Goal: Task Accomplishment & Management: Manage account settings

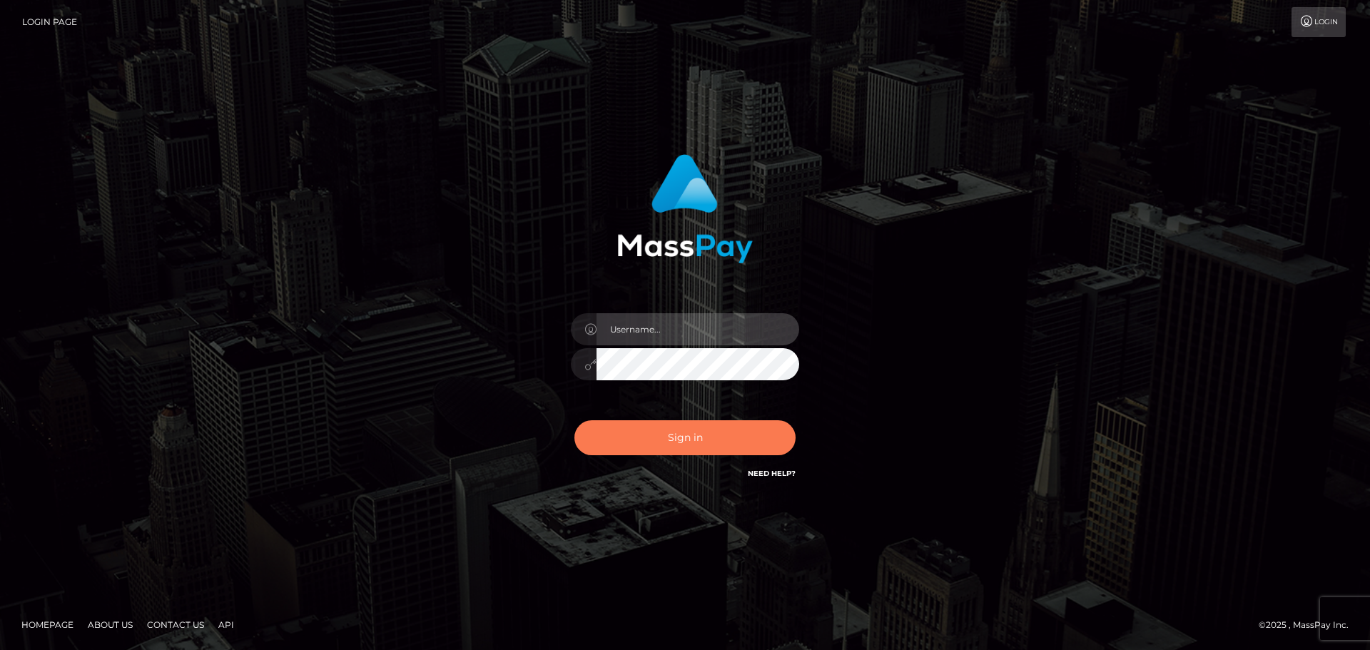
type input "hello.feetfinder"
drag, startPoint x: 721, startPoint y: 432, endPoint x: 715, endPoint y: 444, distance: 12.8
click at [726, 432] on button "Sign in" at bounding box center [684, 437] width 221 height 35
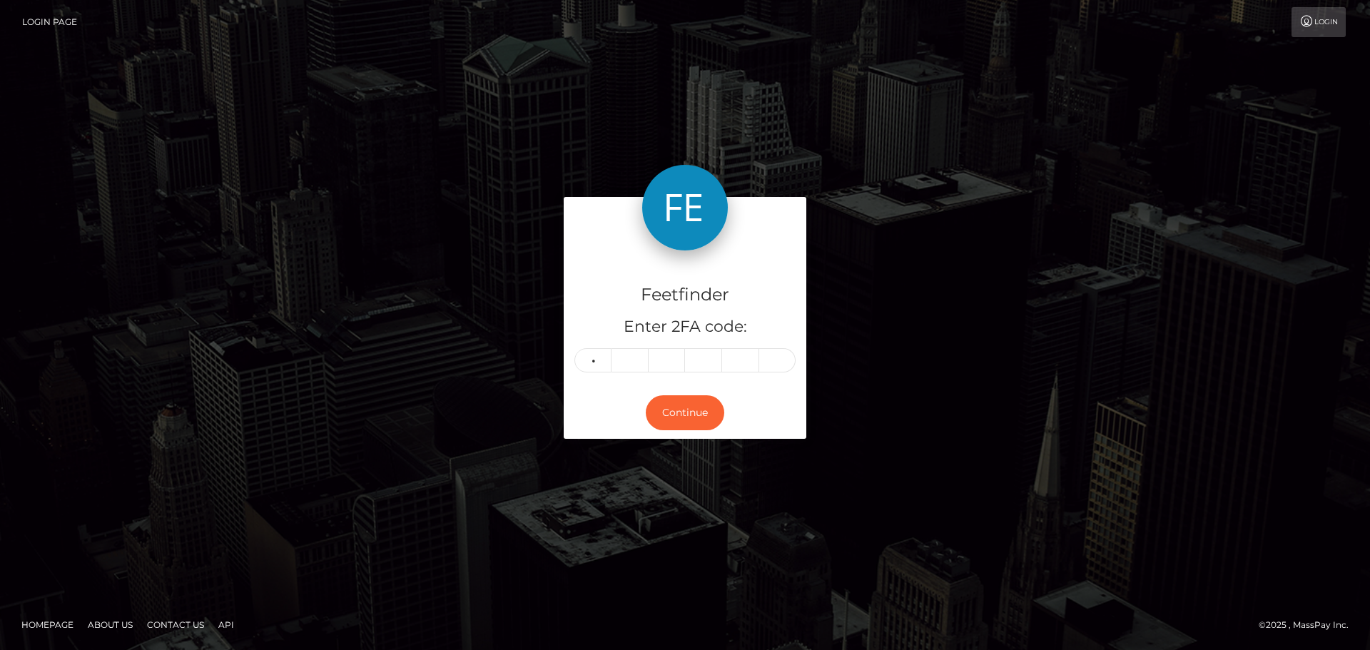
type input "4"
type input "9"
type input "0"
type input "1"
type input "7"
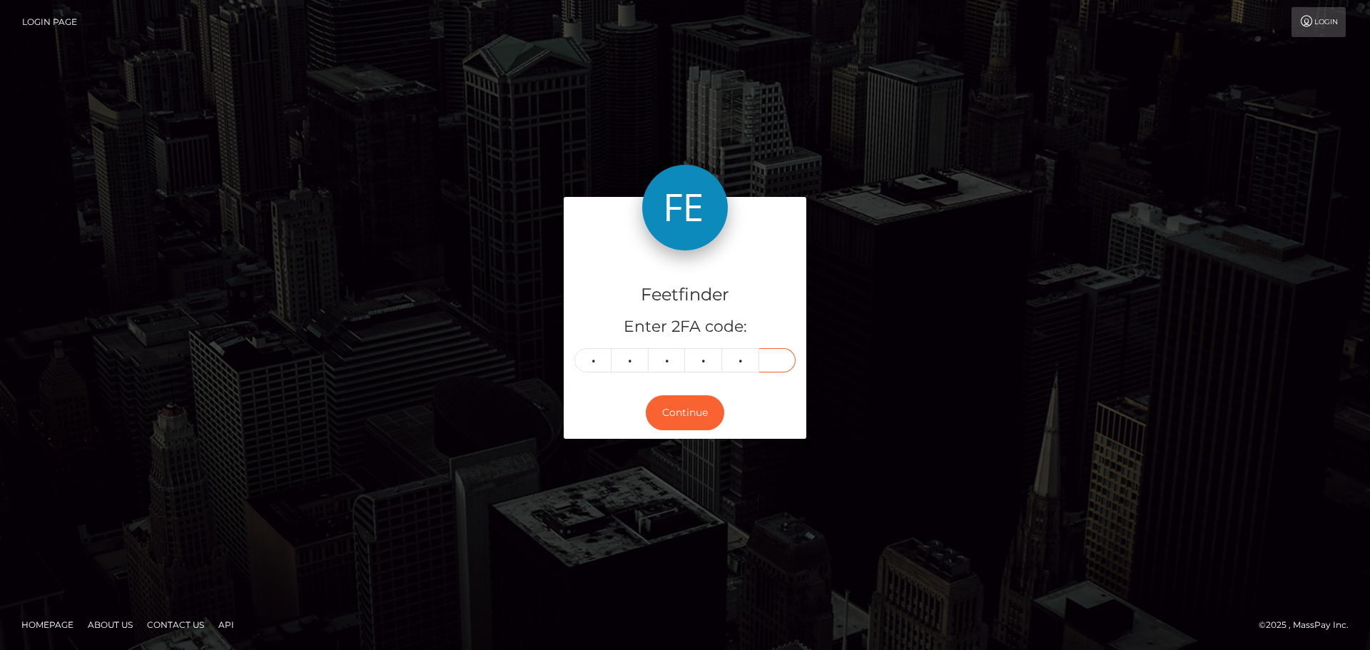
type input "3"
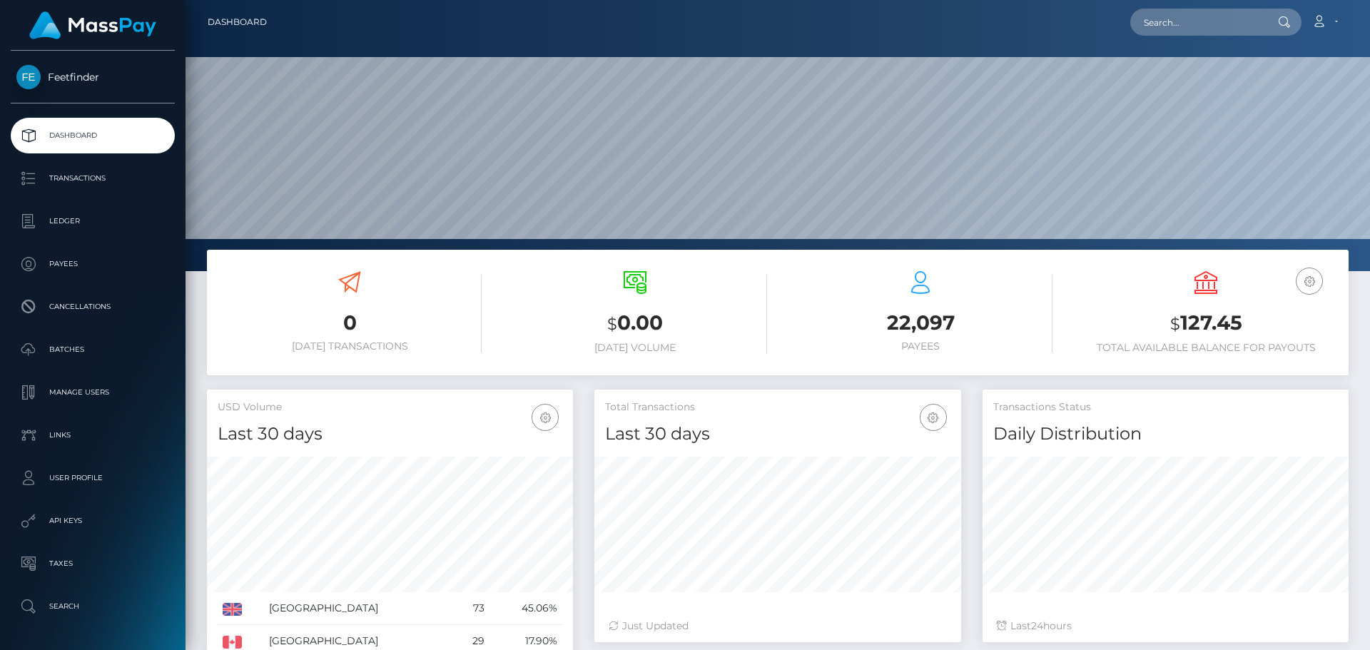
scroll to position [253, 367]
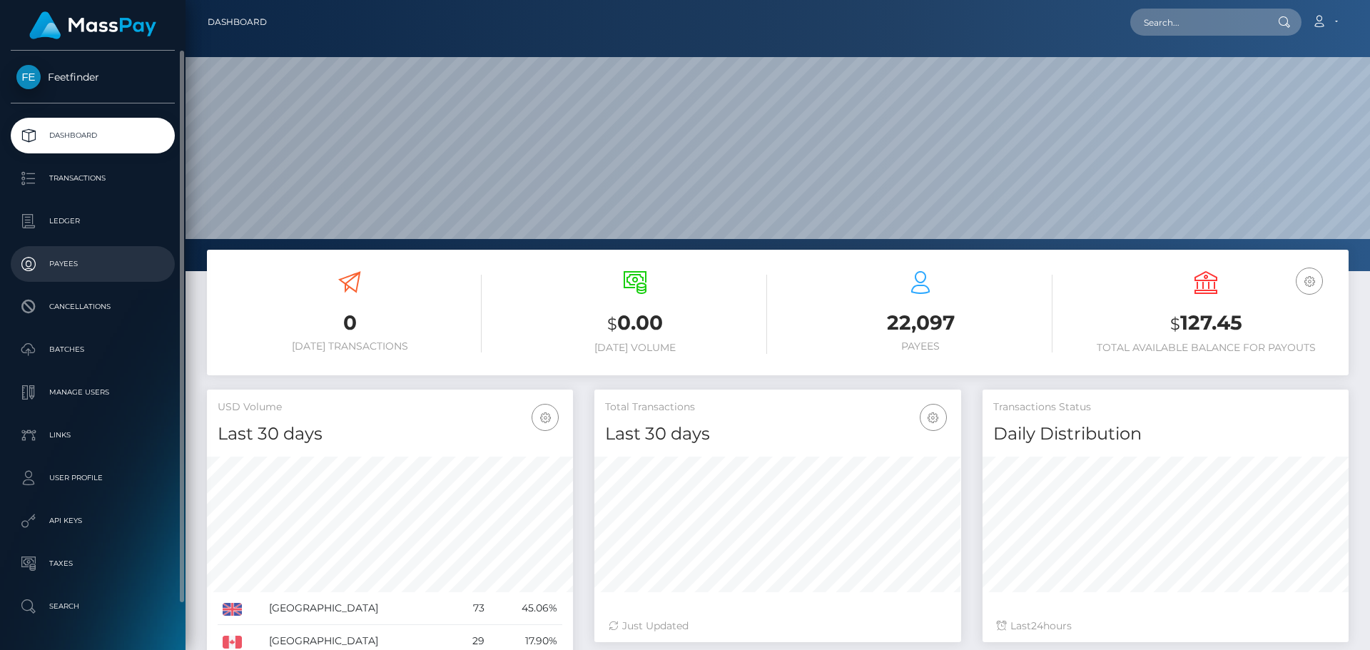
drag, startPoint x: 95, startPoint y: 258, endPoint x: 126, endPoint y: 262, distance: 31.0
click at [93, 257] on p "Payees" at bounding box center [92, 263] width 153 height 21
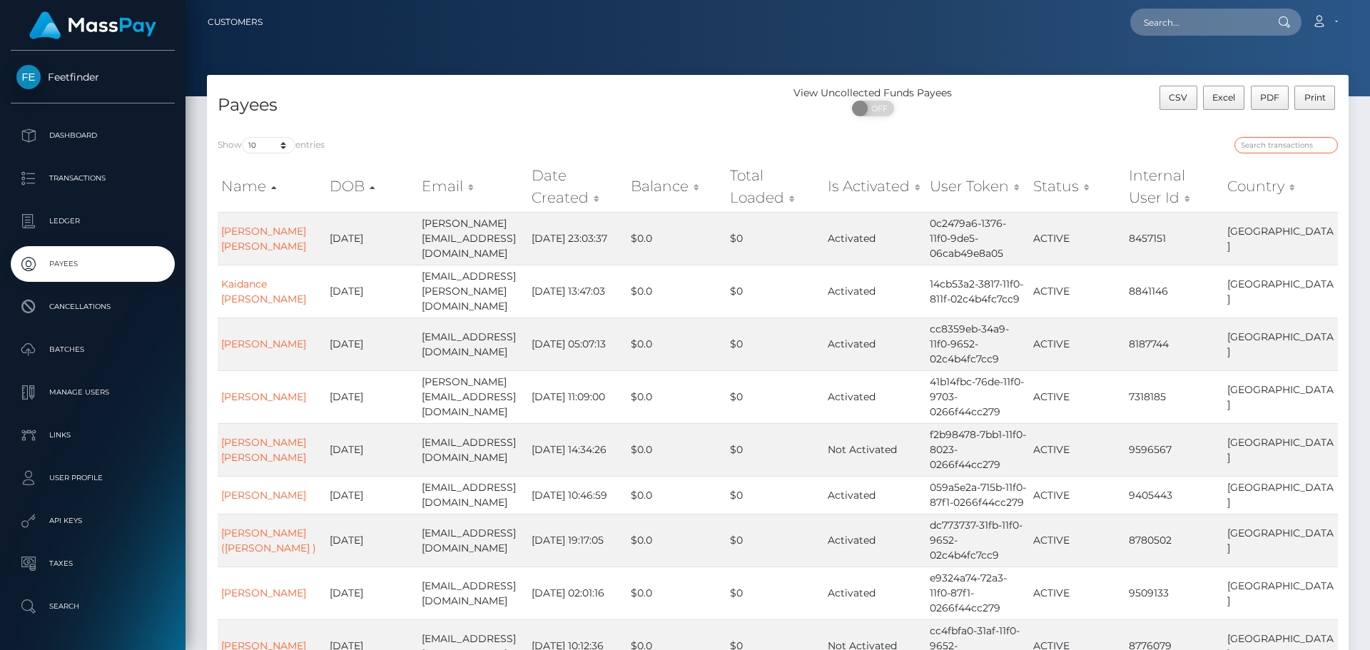
click at [1280, 146] on input "search" at bounding box center [1285, 145] width 103 height 16
paste input "e6e97e23-74d3-11f0-9703-0266f44cc279"
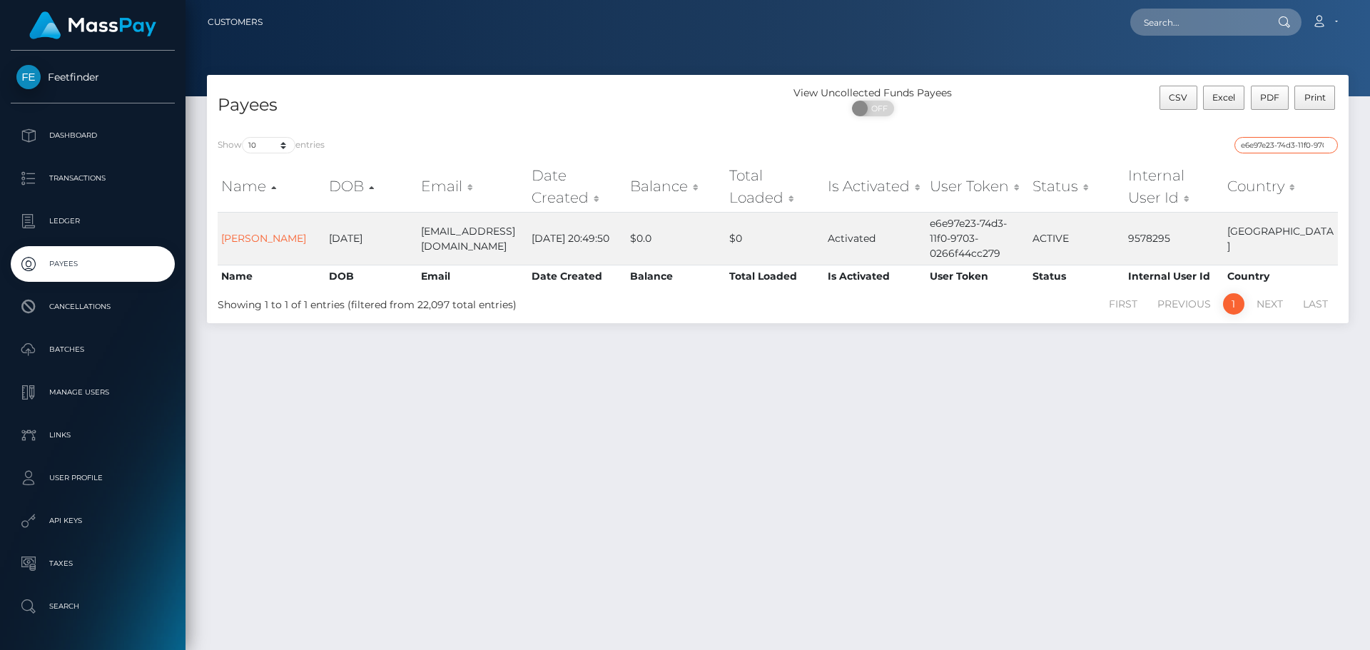
click at [1263, 151] on input "e6e97e23-74d3-11f0-9703-0266f44cc279" at bounding box center [1285, 145] width 103 height 16
paste input "327bbba9-7a98-11f0-802"
click at [1263, 144] on input "327bbba9-7a98-11f0-8023-0266f44cc279" at bounding box center [1285, 145] width 103 height 16
paste input "d13cec1a-7b87"
click at [1265, 147] on input "d13cec1a-7b87-11f0-8023-0266f44cc279" at bounding box center [1285, 145] width 103 height 16
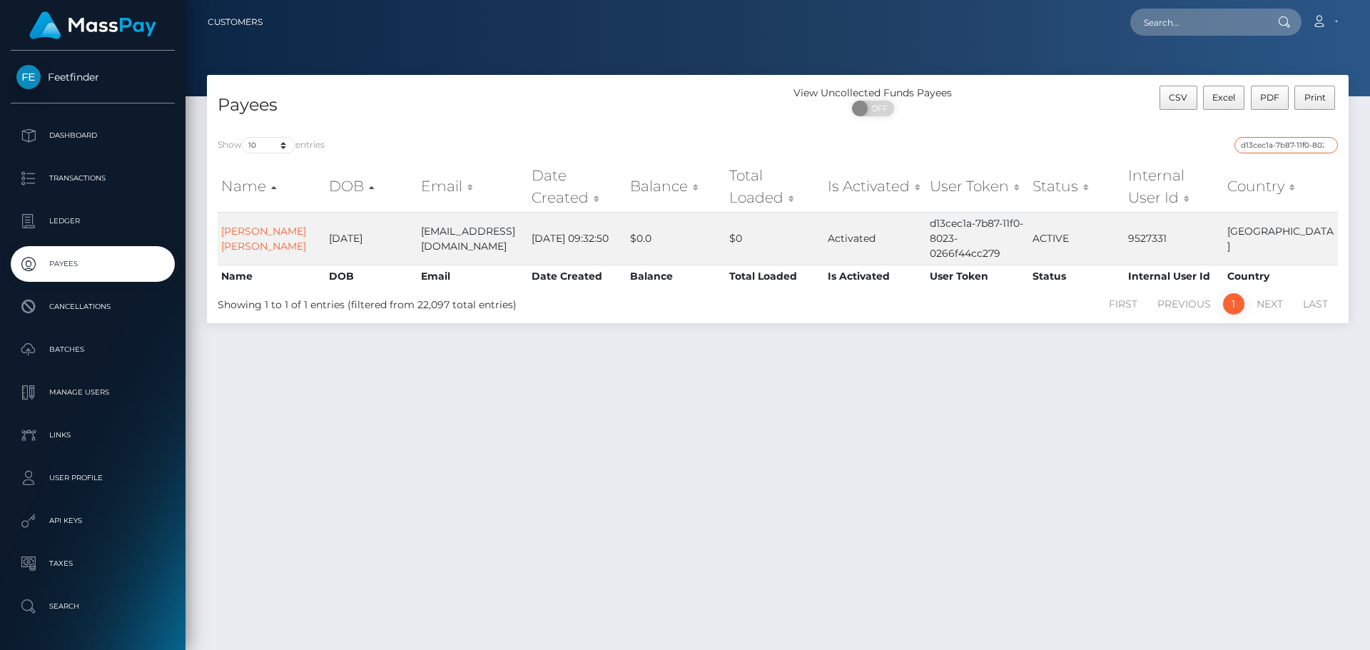
paste input "bce7c40-6208-11f0-b1fb-02a8c2768cb"
click at [1259, 146] on input "dbce7c40-6208-11f0-b1fb-02a8c2768cb9" at bounding box center [1285, 145] width 103 height 16
paste input "c46bdeb0-7442-11f0-9703-0266f44cc27"
click at [1251, 143] on input "c46bdeb0-7442-11f0-9703-0266f44cc279" at bounding box center [1285, 145] width 103 height 16
paste input "fc11a997-5cdf-11f0-b1fb-02a8c2768cb"
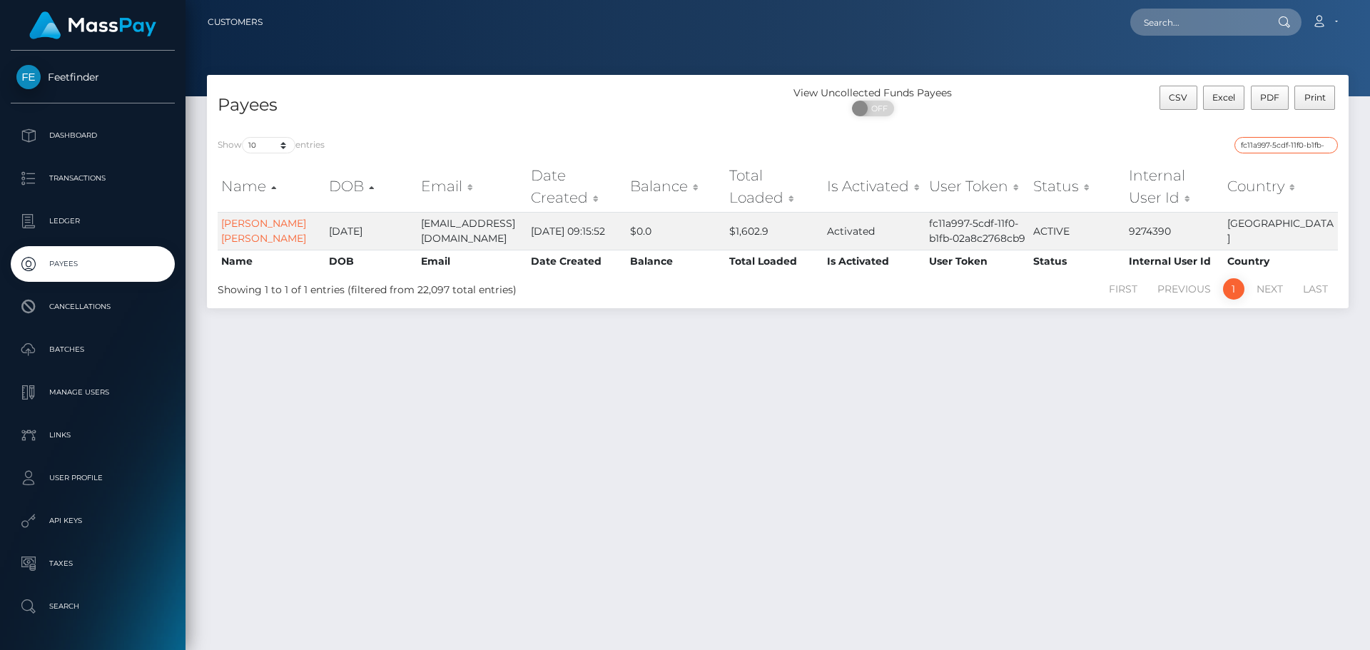
click at [1285, 147] on input "fc11a997-5cdf-11f0-b1fb-02a8c2768cb9" at bounding box center [1285, 145] width 103 height 16
paste input "2b98478-7bb1-11f0-8023-0266f44cc27"
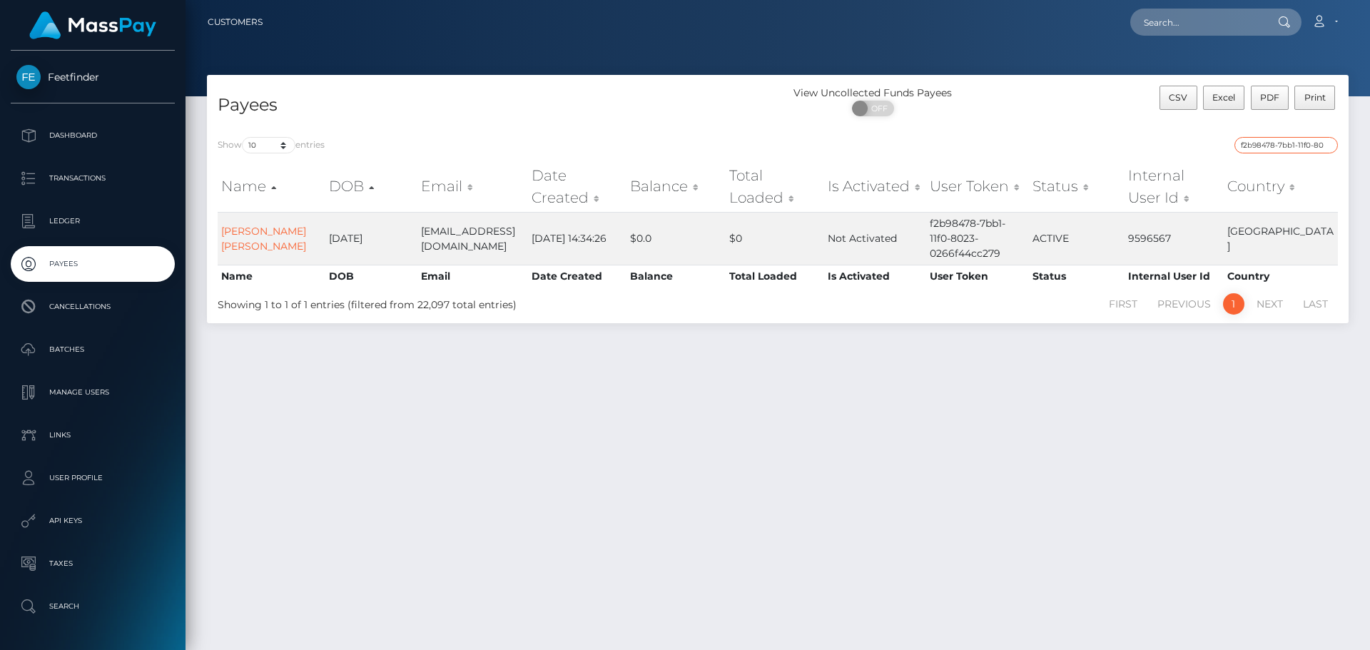
click at [1294, 144] on input "f2b98478-7bb1-11f0-8023-0266f44cc279" at bounding box center [1285, 145] width 103 height 16
paste input "d64870af-784a-11f0-970"
click at [1281, 147] on input "d64870af-784a-11f0-9703-0266f44cc279" at bounding box center [1285, 145] width 103 height 16
paste input "ae0b8f82-7970"
click at [1296, 143] on input "ae0b8f82-7970-11f0-9703-0266f44cc279" at bounding box center [1285, 145] width 103 height 16
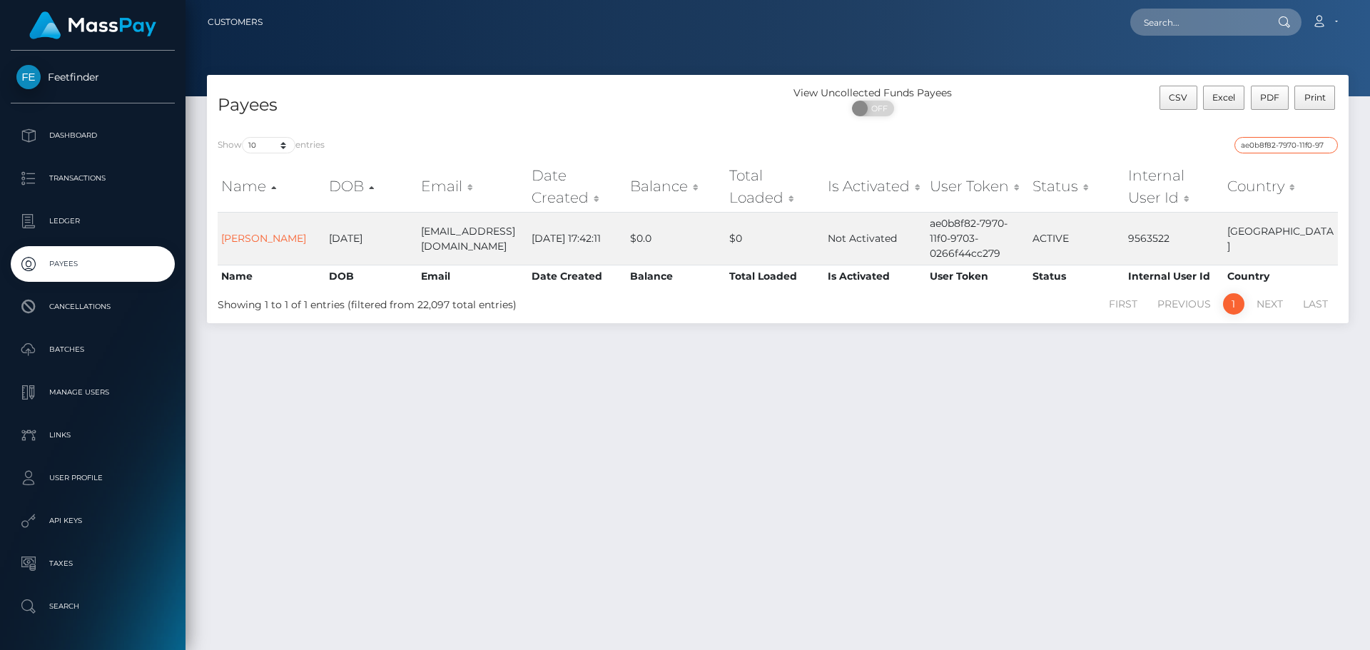
paste input "13dcd669-73a1-11f0-87f1"
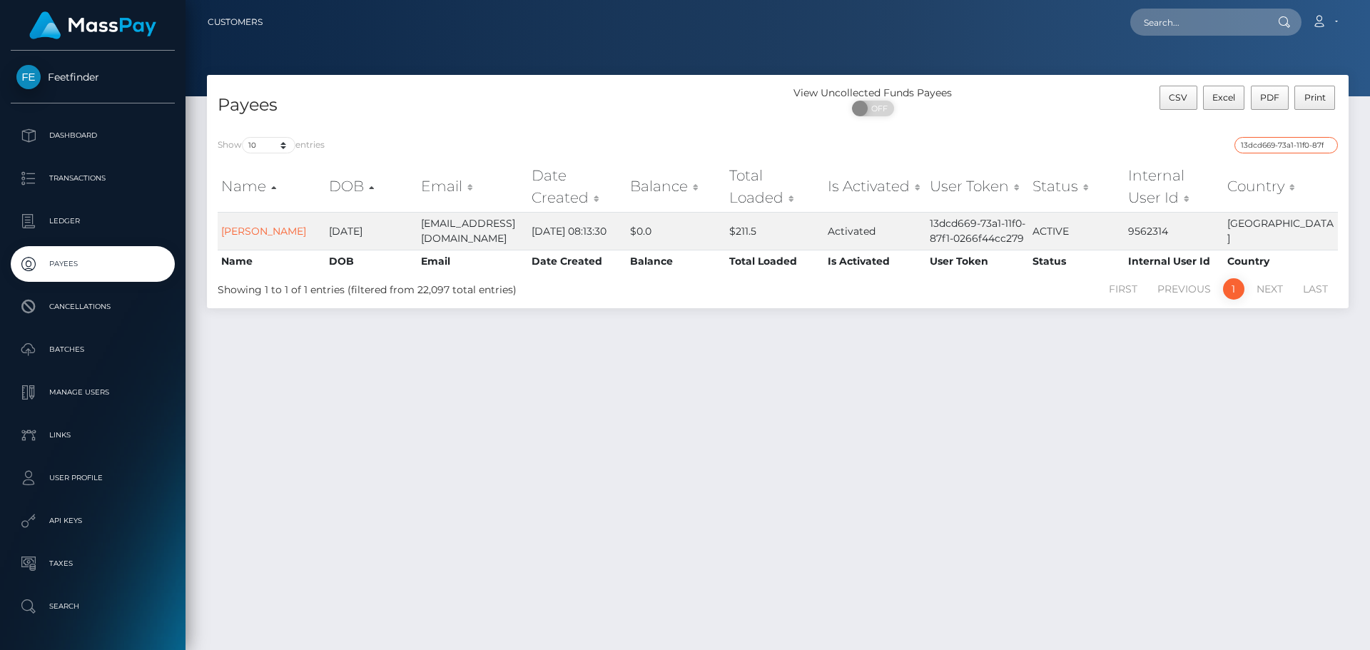
click at [1291, 137] on input "13dcd669-73a1-11f0-87f1-0266f44cc279" at bounding box center [1285, 145] width 103 height 16
paste input "ff69272-7771-11f0-9703"
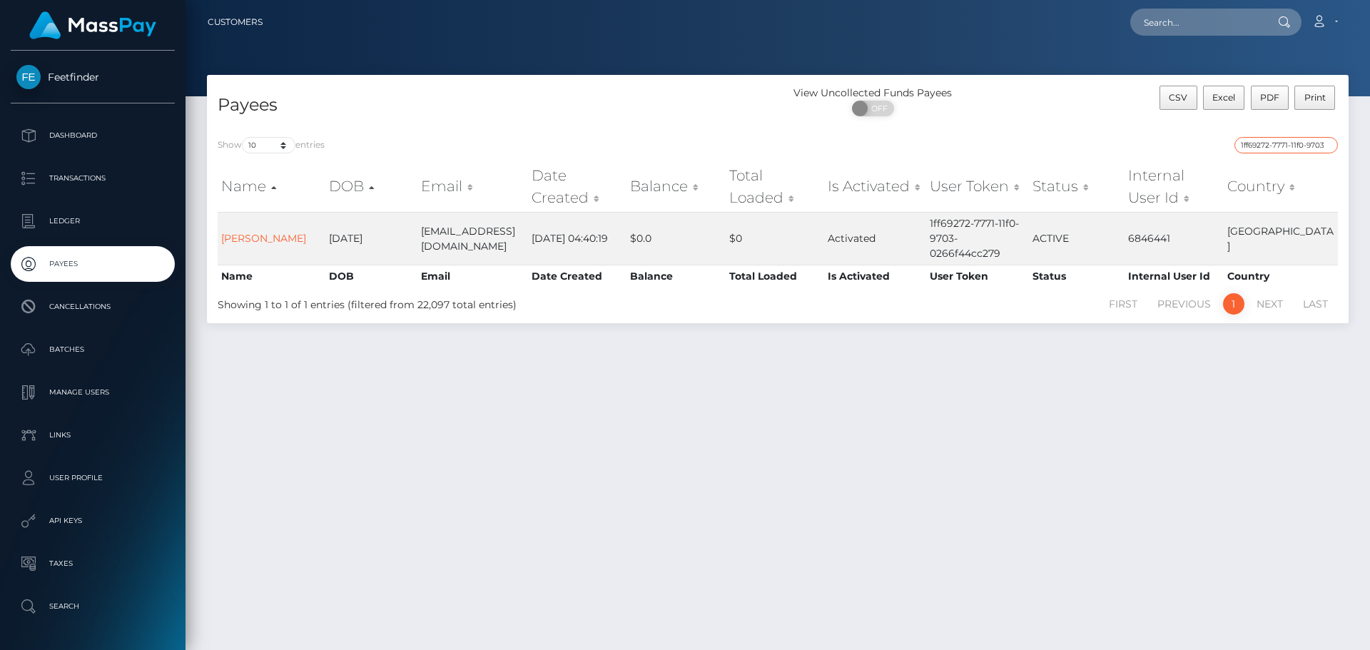
click at [1281, 146] on input "1ff69272-7771-11f0-9703-0266f44cc279" at bounding box center [1285, 145] width 103 height 16
paste input "03ac731d-7b92-11f0-802"
click at [1266, 143] on input "03ac731d-7b92-11f0-8023-0266f44cc279" at bounding box center [1285, 145] width 103 height 16
paste input "700da7f5-71aa-11f0-87f1"
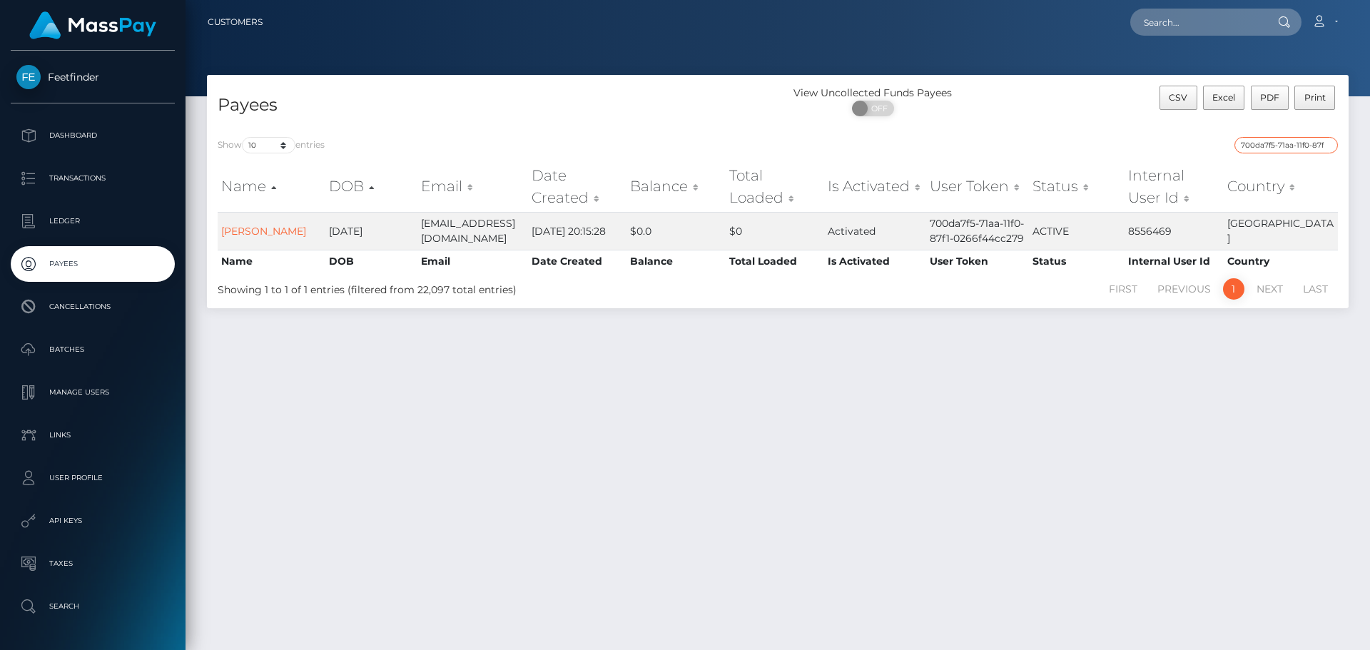
click at [1266, 144] on input "700da7f5-71aa-11f0-87f1-0266f44cc279" at bounding box center [1285, 145] width 103 height 16
paste input "5569e-7721-11f0-9703"
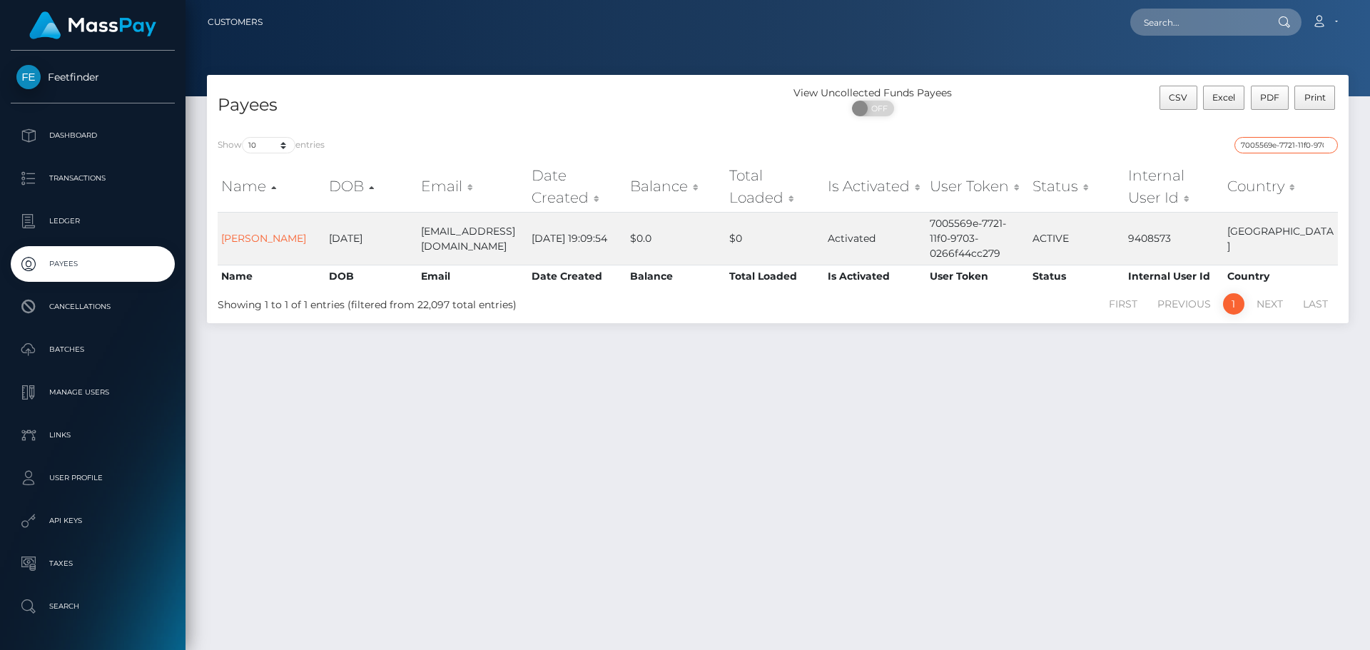
click at [1301, 150] on input "7005569e-7721-11f0-9703-0266f44cc279" at bounding box center [1285, 145] width 103 height 16
paste input "a2a2e8c9-6f25-11f0-87f1"
click at [1268, 147] on input "a2a2e8c9-6f25-11f0-87f1-0266f44cc279" at bounding box center [1285, 145] width 103 height 16
paste input "4180c645-6fa0"
click at [1258, 146] on input "4180c645-6fa0-11f0-87f1-0266f44cc279" at bounding box center [1285, 145] width 103 height 16
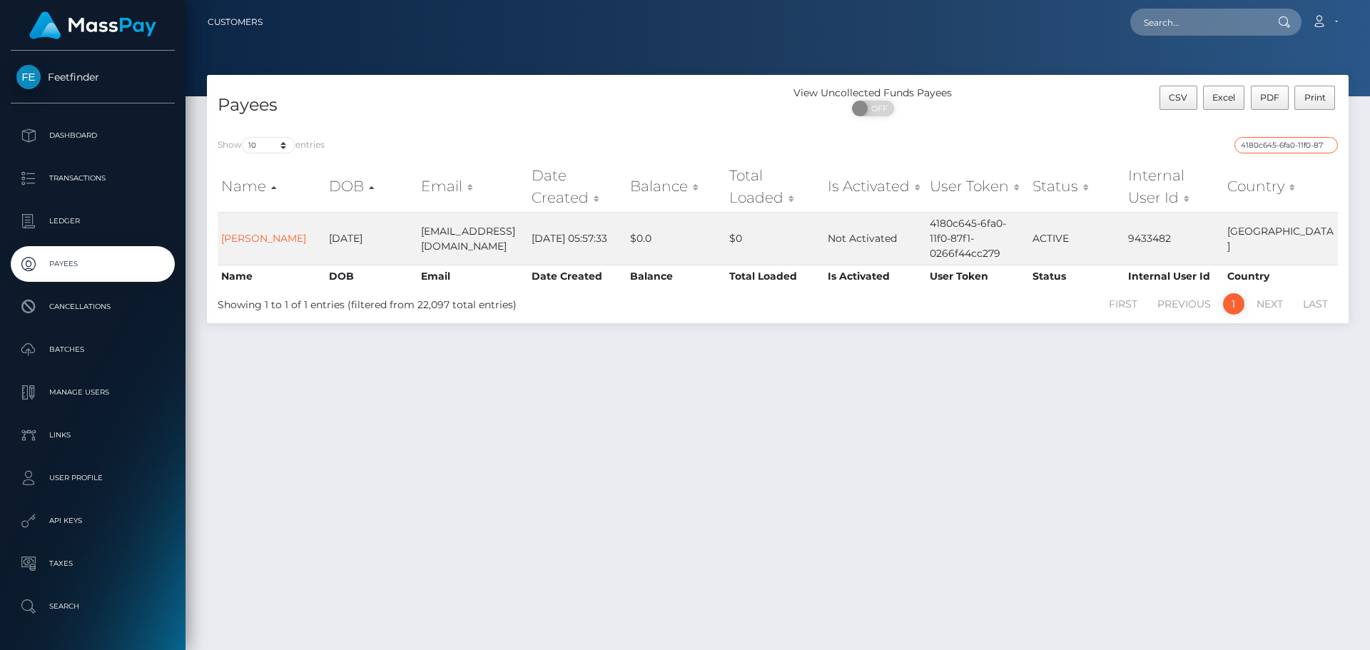
paste input "380acd87-78b9-11f0-9703"
click at [1268, 139] on input "380acd87-78b9-11f0-9703-0266f44cc279" at bounding box center [1285, 145] width 103 height 16
click at [1268, 143] on input "380acd87-78b9-11f0-9703-0266f44cc279" at bounding box center [1285, 145] width 103 height 16
paste input "00d8cd45-6fea-11f0-87f1"
click at [1276, 151] on input "00d8cd45-6fea-11f0-87f1-0266f44cc279" at bounding box center [1285, 145] width 103 height 16
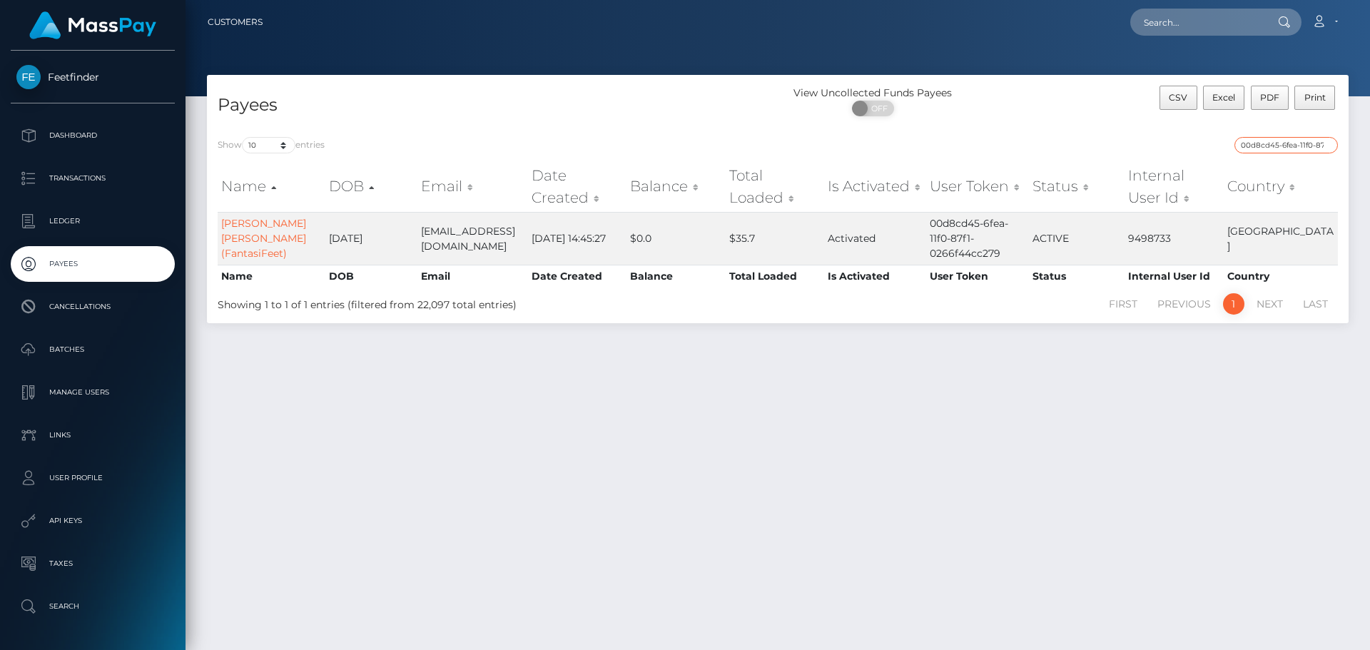
paste input "9c56438b-7bb9-11f0-8023"
click at [1276, 141] on input "9c56438b-7bb9-11f0-8023-0266f44cc279" at bounding box center [1285, 145] width 103 height 16
paste input "7ff8b43b-6fb7-11f0-87f1"
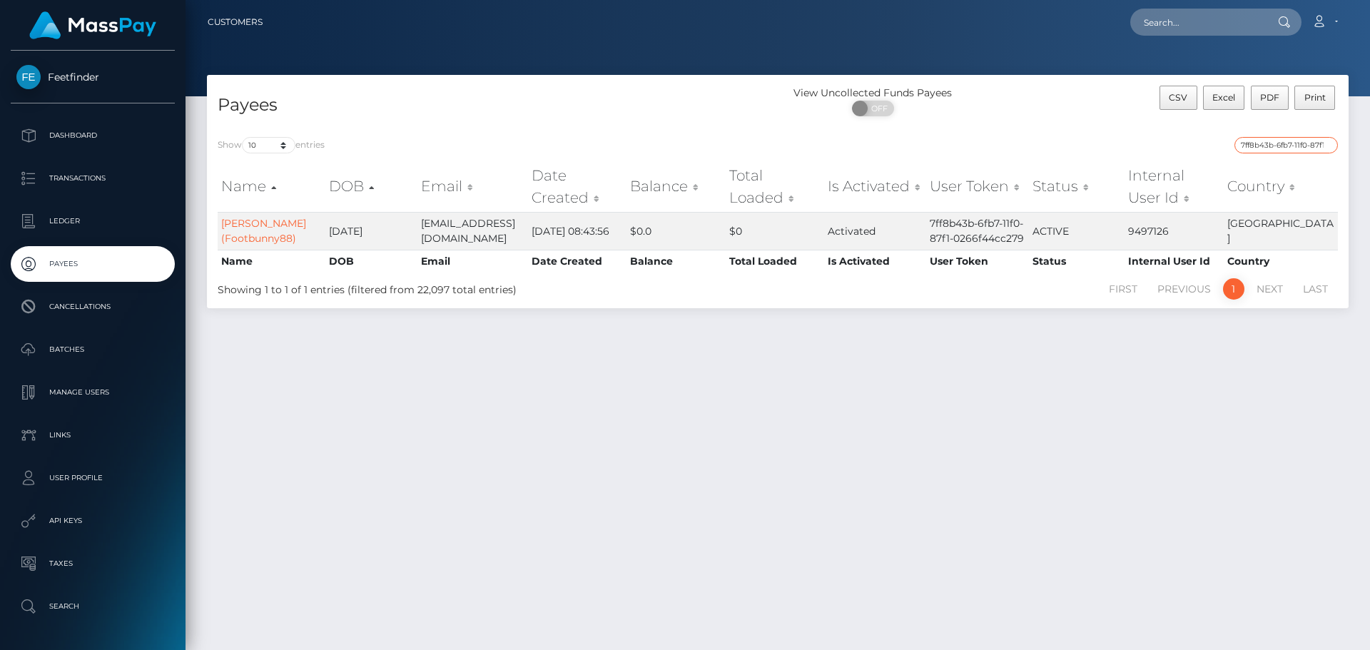
click at [1259, 151] on input "7ff8b43b-6fb7-11f0-87f1-0266f44cc279" at bounding box center [1285, 145] width 103 height 16
paste input "d196eb58-7183"
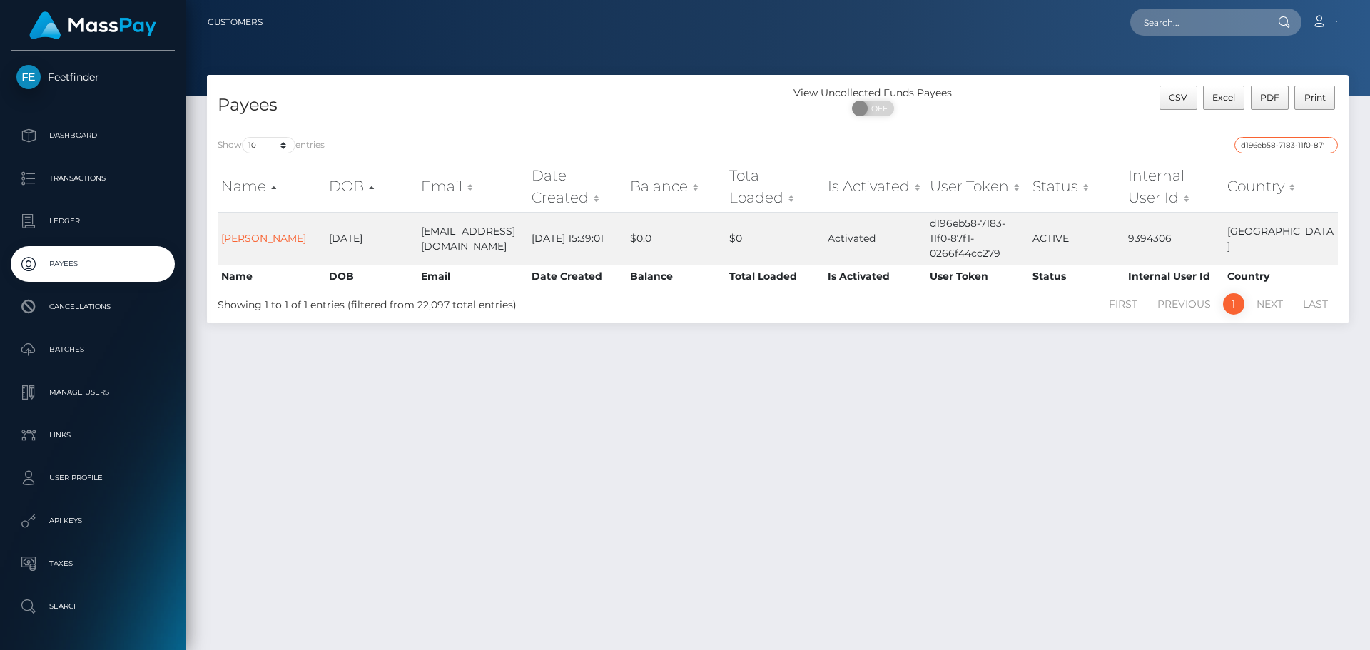
click at [1285, 148] on input "d196eb58-7183-11f0-87f1-0266f44cc279" at bounding box center [1285, 145] width 103 height 16
paste input "416c058c-7b71-11f0-8023"
click at [1271, 142] on input "416c058c-7b71-11f0-8023-0266f44cc279" at bounding box center [1285, 145] width 103 height 16
paste input "cbb3abc0-2f17-11f0-9652-02c4b4fc7cc"
click at [1284, 149] on input "cbb3abc0-2f17-11f0-9652-02c4b4fc7cc9" at bounding box center [1285, 145] width 103 height 16
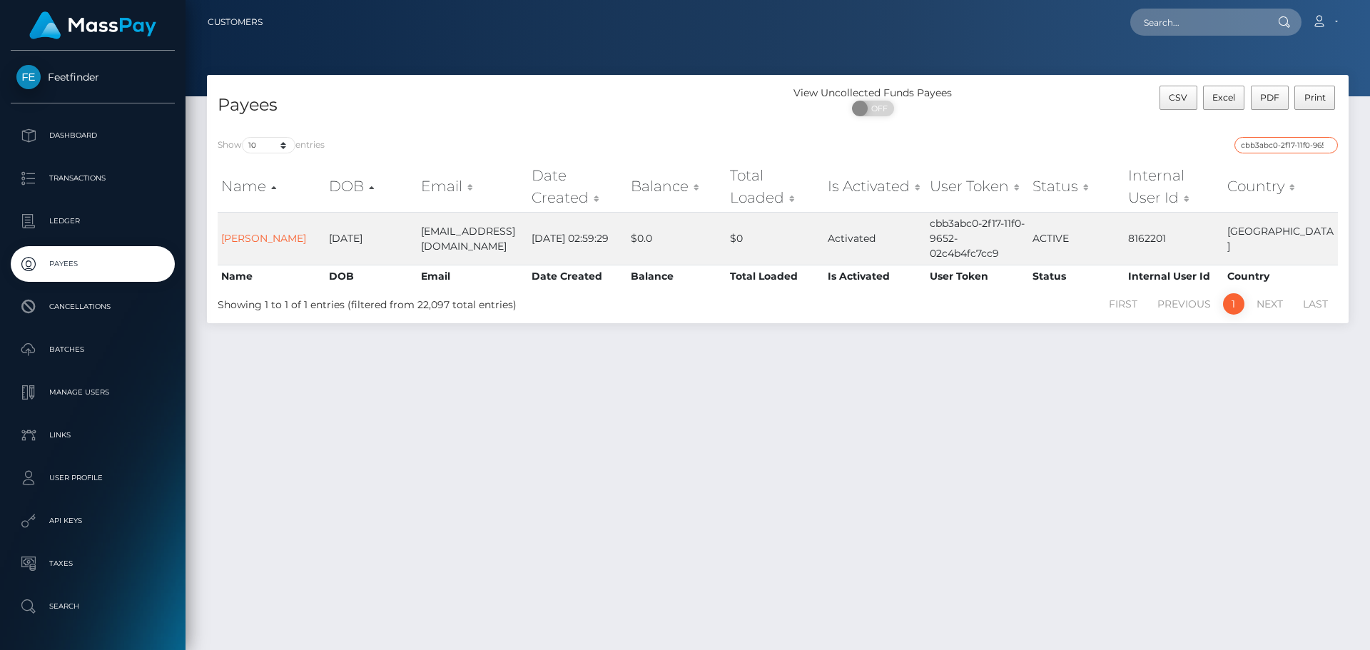
paste input "ace88bba-67a6-11f0-a026-06178c1a380f"
click at [1263, 144] on input "ace88bba-67a6-11f0-a026-06178c1a380f" at bounding box center [1285, 145] width 103 height 16
paste input "24f721e7-7be1-11f0-8023-0266f44cc279"
click at [1265, 143] on input "24f721e7-7be1-11f0-8023-0266f44cc279" at bounding box center [1285, 145] width 103 height 16
paste input "9a1652c5-79da-11f0-970"
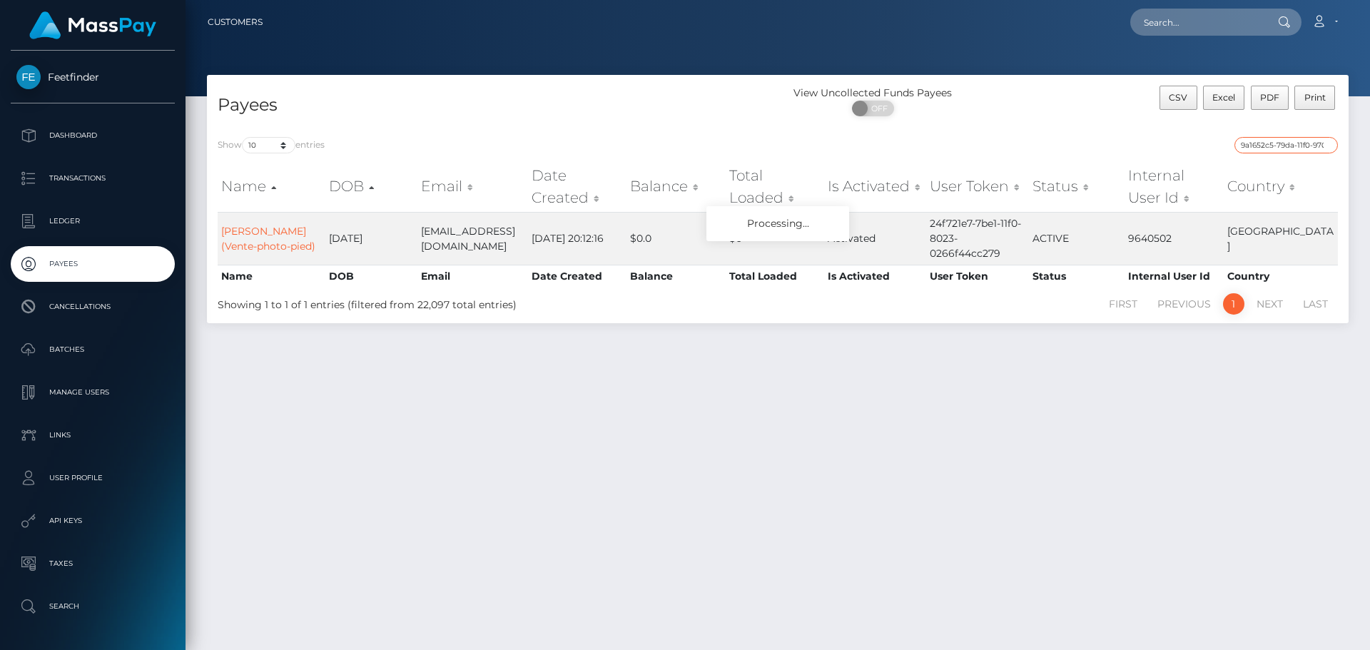
scroll to position [0, 61]
type input "9a1652c5-79da-11f0-9703-0266f44cc279"
